Goal: Task Accomplishment & Management: Manage account settings

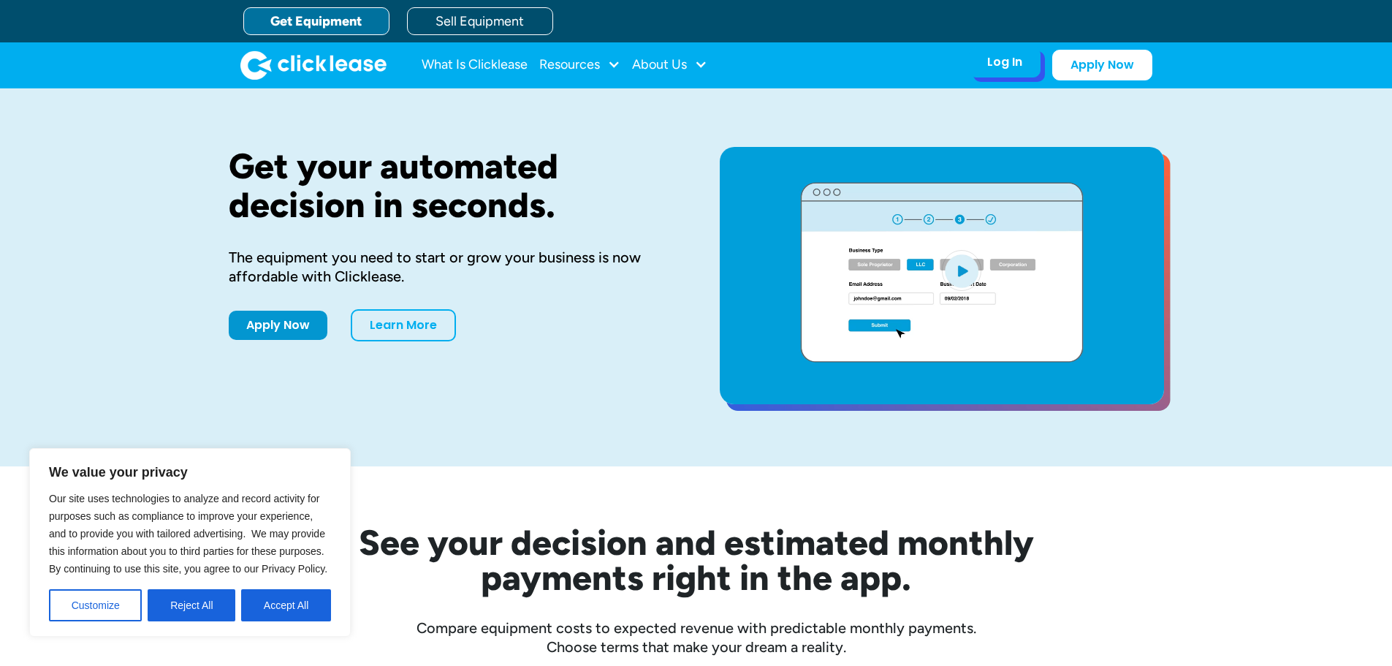
click at [1019, 67] on div "Log In" at bounding box center [1004, 62] width 35 height 15
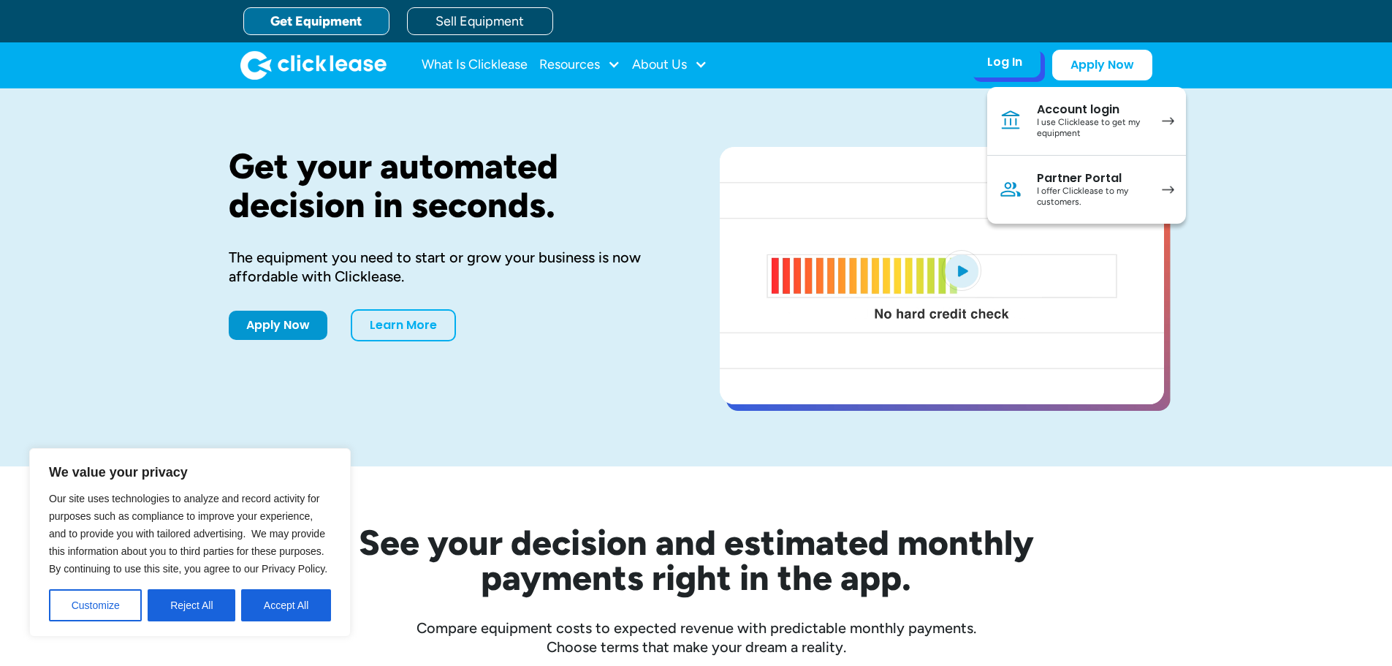
click at [1092, 129] on div "I use Clicklease to get my equipment" at bounding box center [1092, 128] width 110 height 23
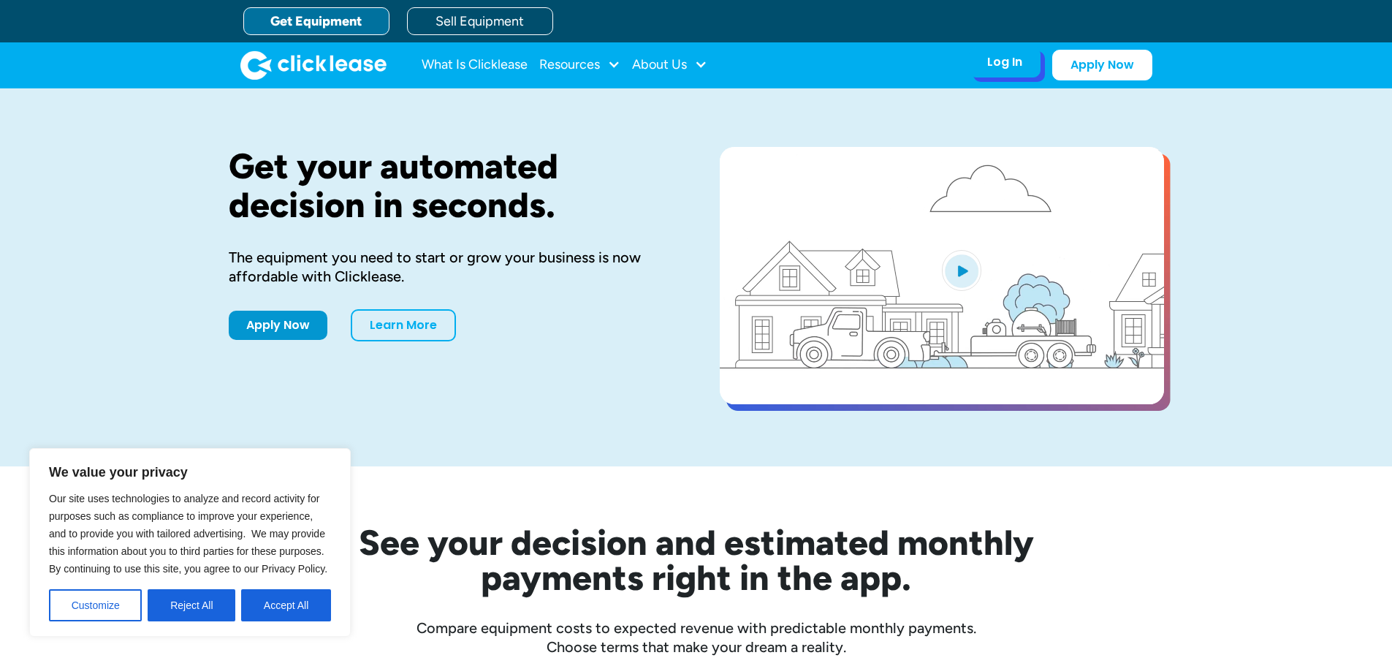
click at [1014, 61] on div "Log In" at bounding box center [1004, 62] width 35 height 15
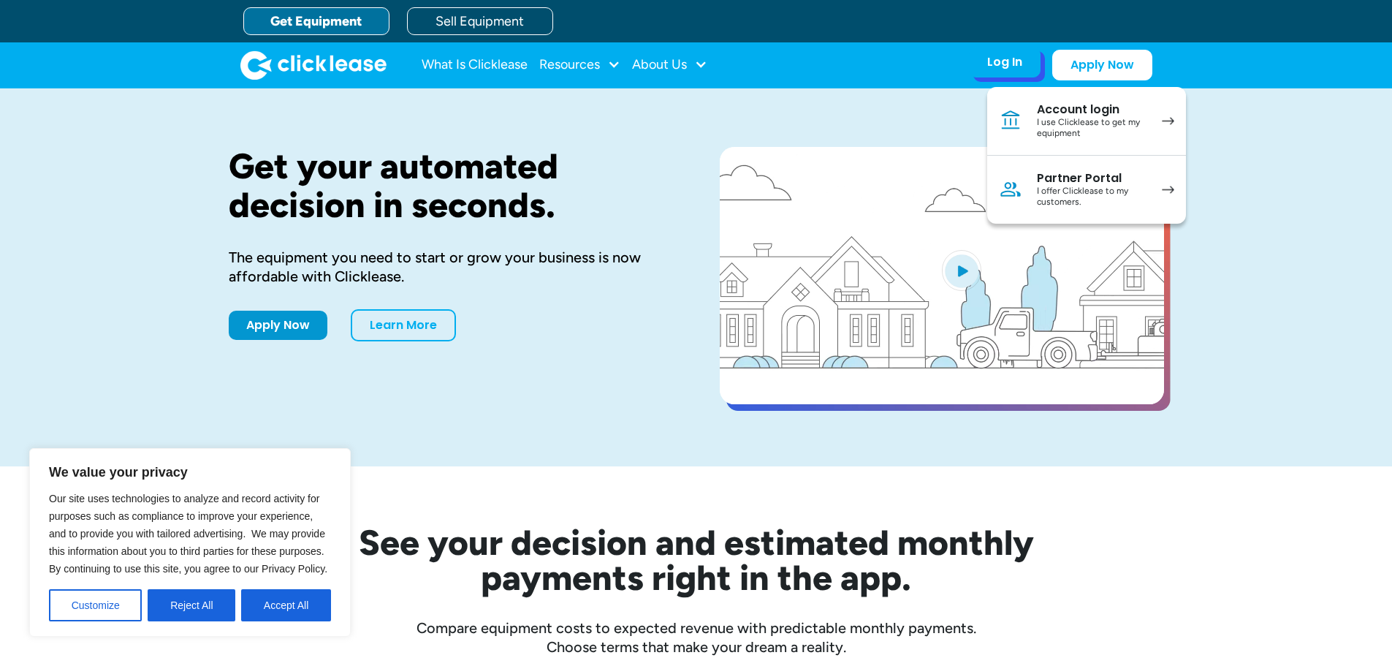
click at [1063, 118] on div "I use Clicklease to get my equipment" at bounding box center [1092, 128] width 110 height 23
